Goal: Task Accomplishment & Management: Manage account settings

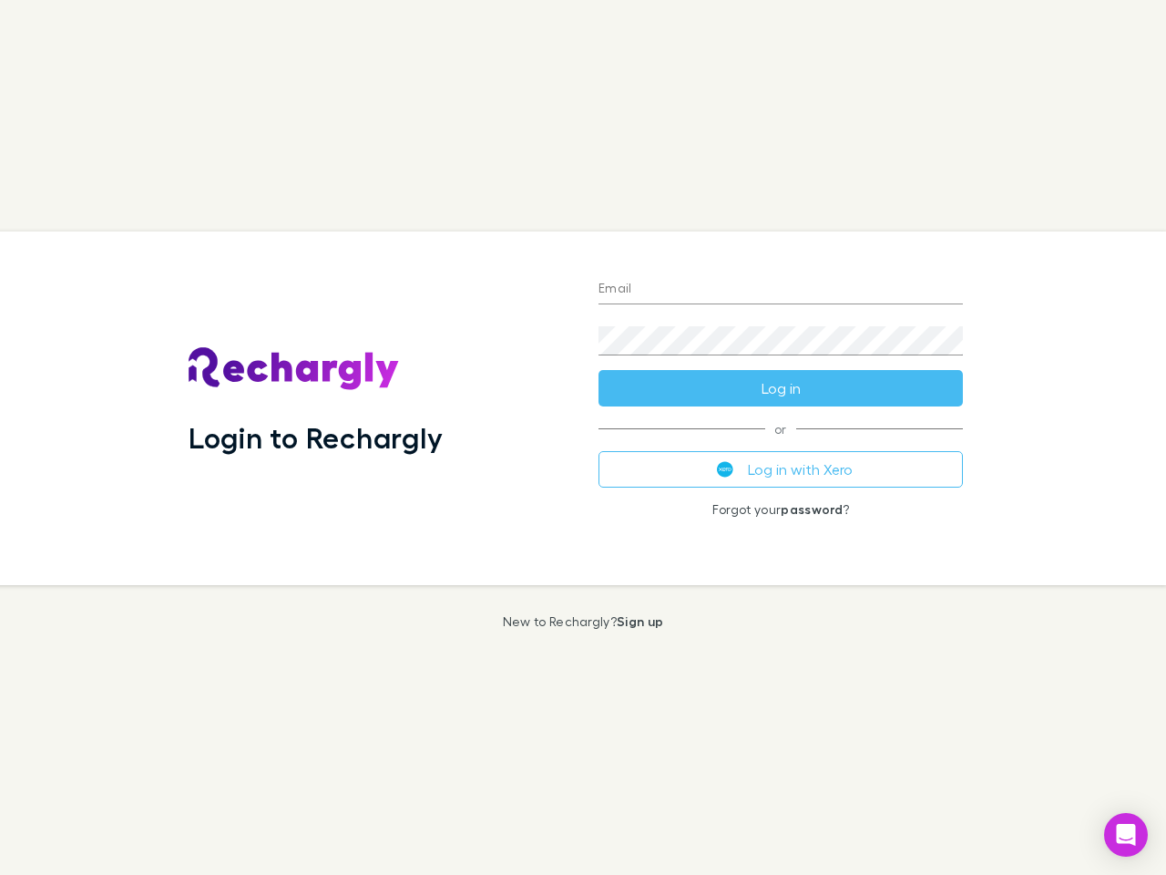
click at [583, 437] on div "Login to Rechargly" at bounding box center [379, 408] width 410 height 354
click at [781, 290] on input "Email" at bounding box center [781, 289] width 364 height 29
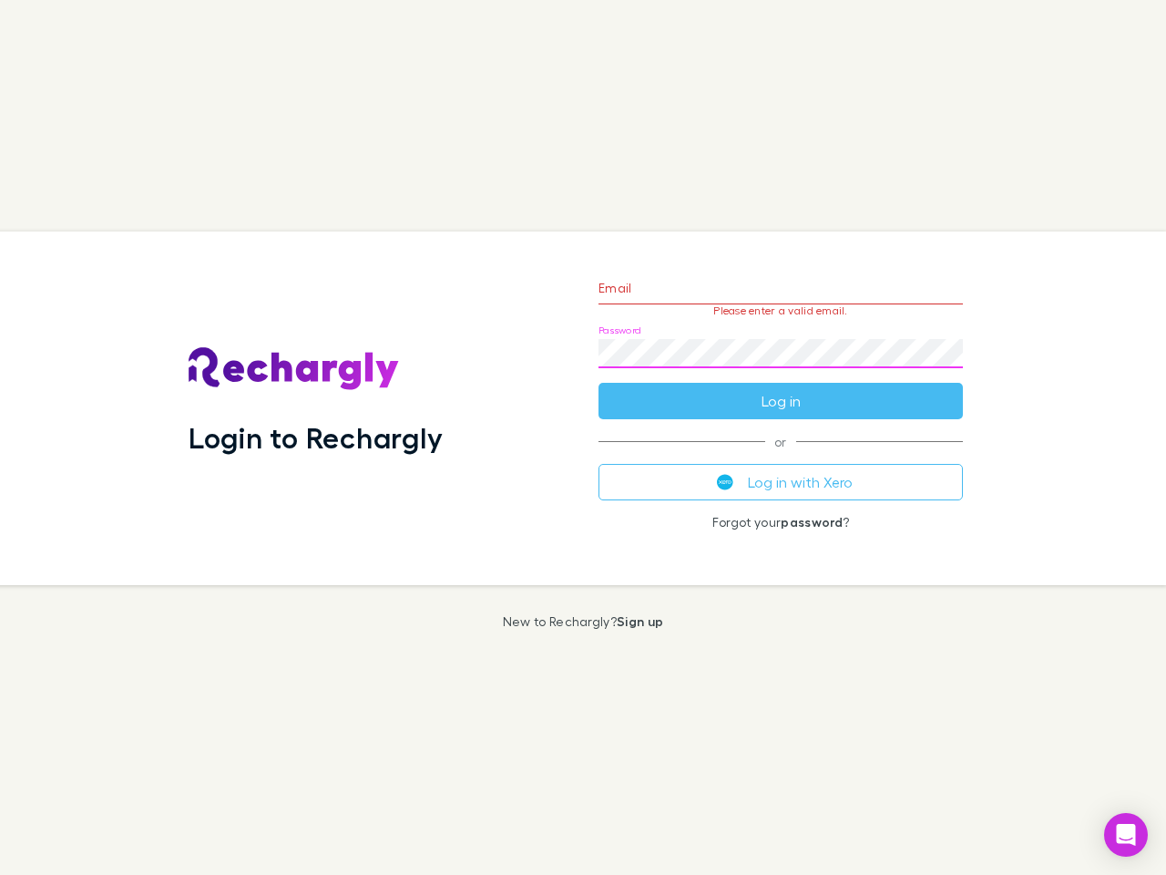
click at [781, 388] on form "Email Please enter a valid email. Password Log in" at bounding box center [781, 340] width 364 height 159
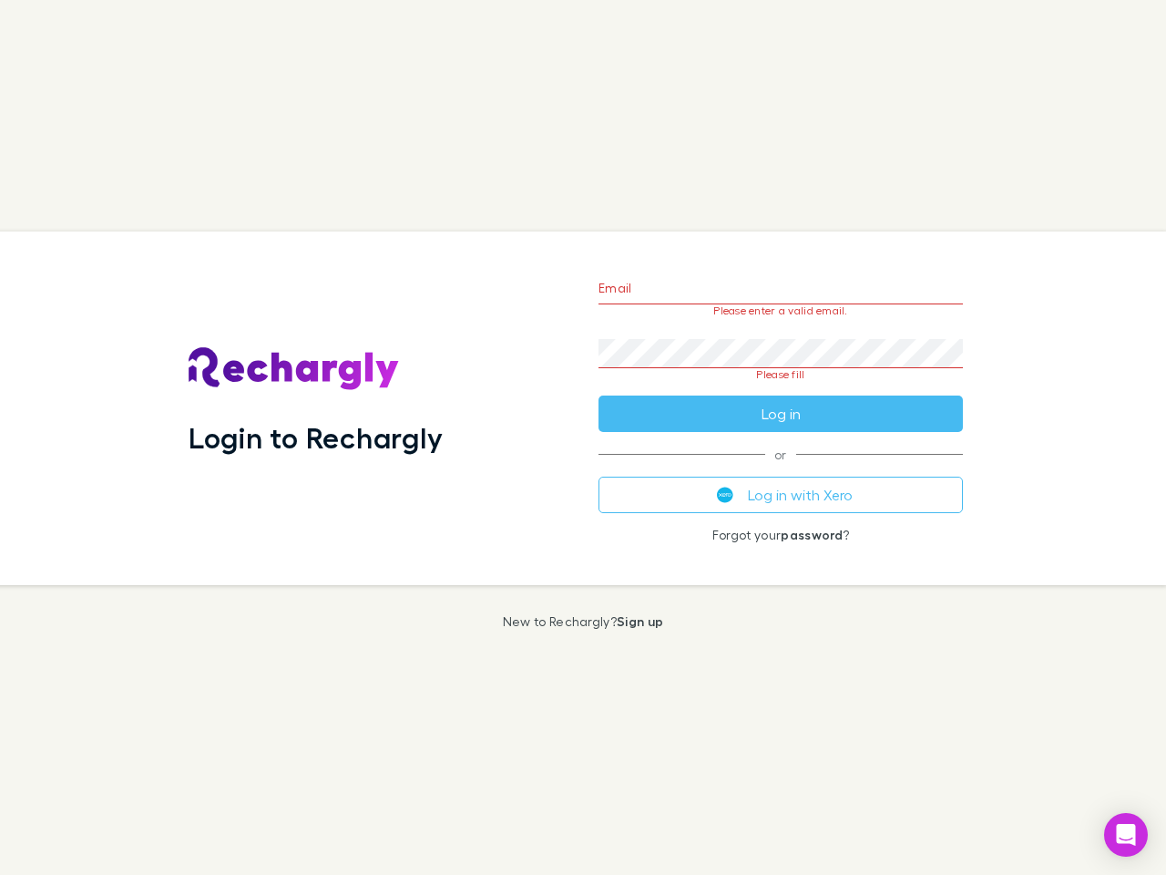
click at [781, 469] on div "Email Please enter a valid email. Password Please fill Log in or Log in with Xe…" at bounding box center [781, 408] width 394 height 354
click at [1126, 835] on icon "Open Intercom Messenger" at bounding box center [1126, 835] width 19 height 22
